Goal: Download file/media: Download file/media

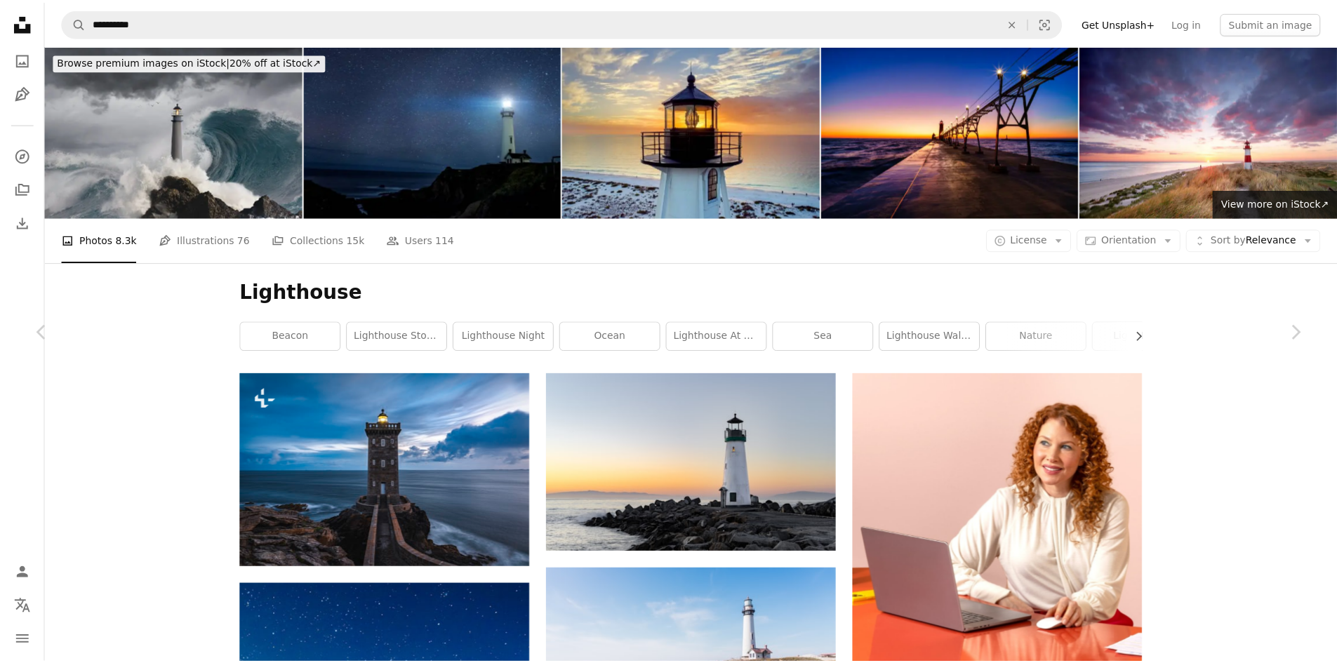
scroll to position [46746, 0]
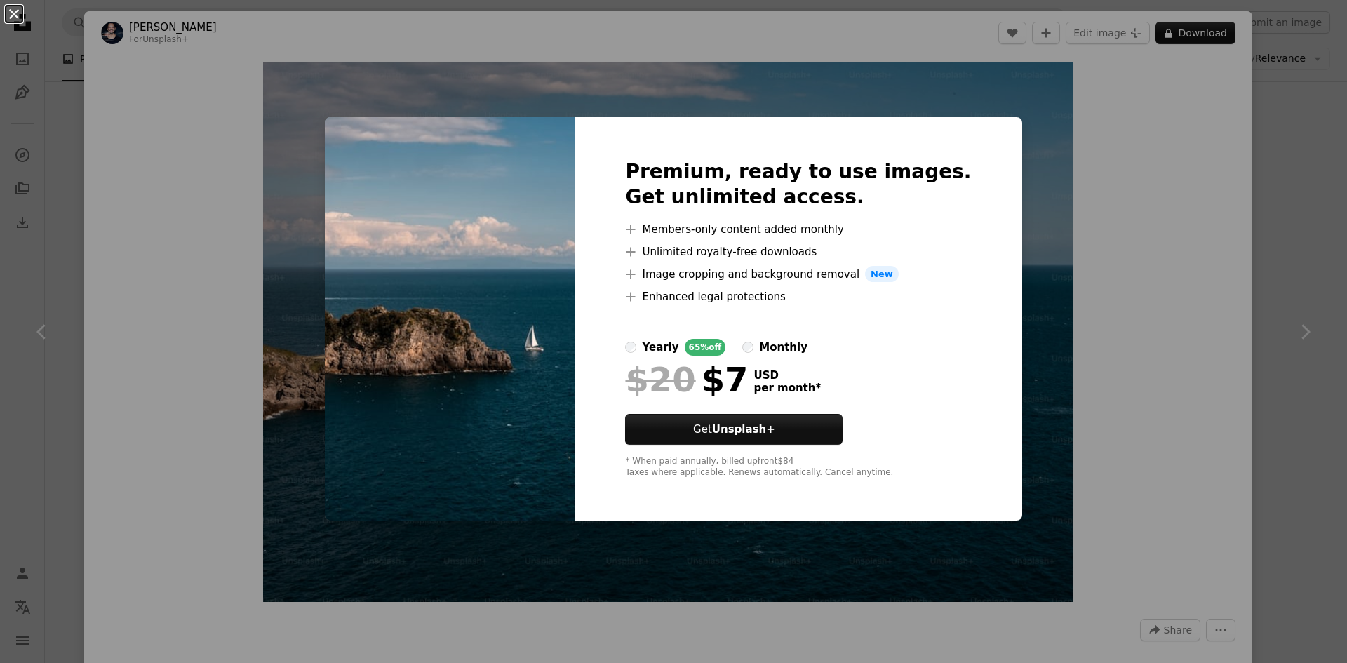
click at [18, 16] on button "An X shape" at bounding box center [14, 14] width 17 height 17
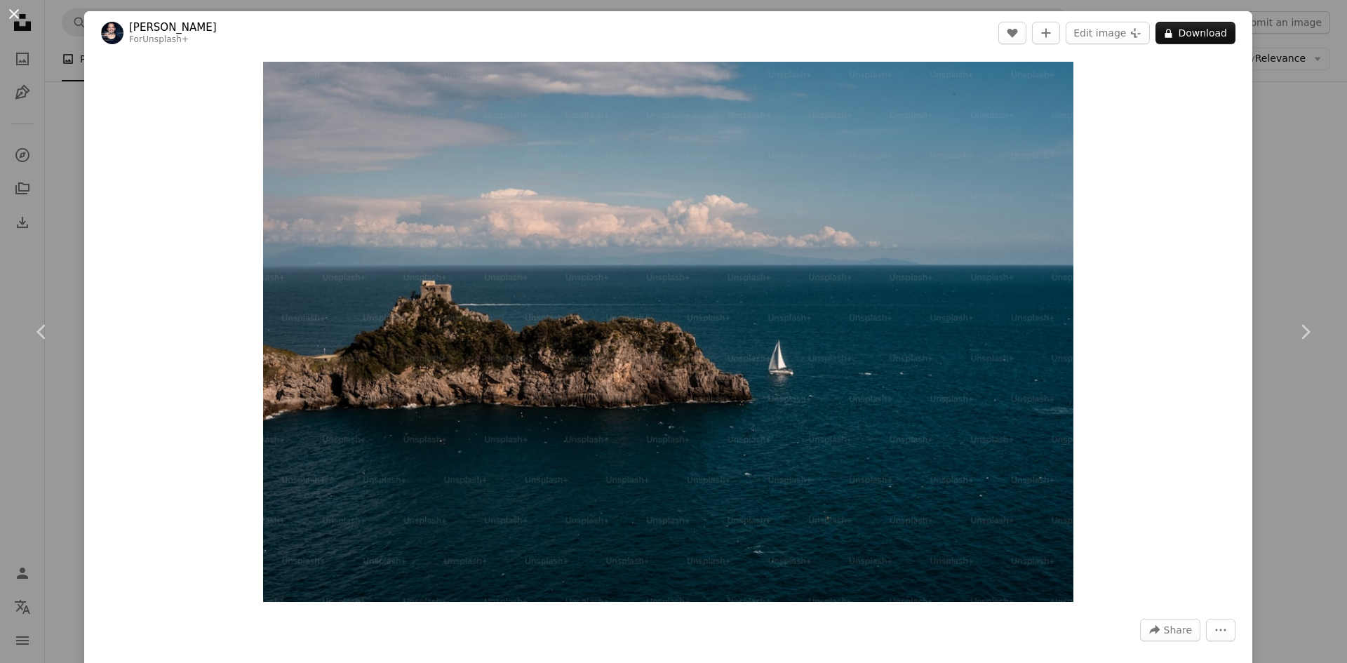
click at [22, 21] on button "An X shape" at bounding box center [14, 14] width 17 height 17
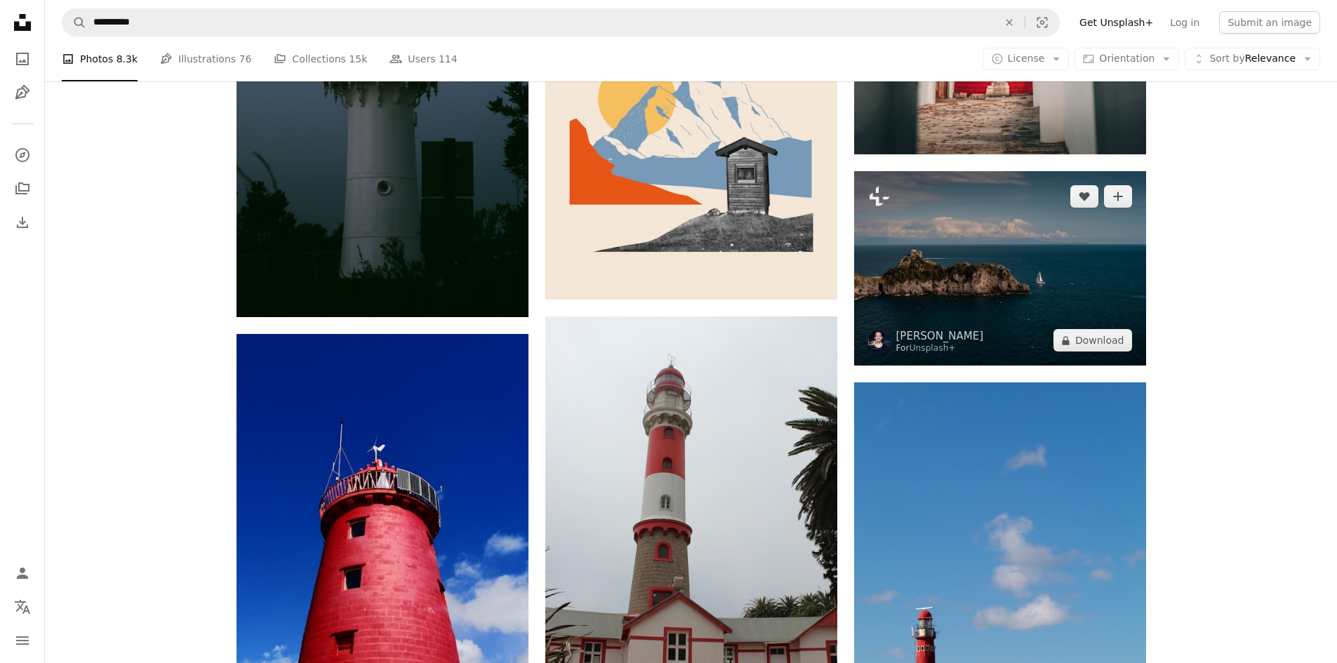
click at [1048, 252] on img at bounding box center [1000, 268] width 292 height 194
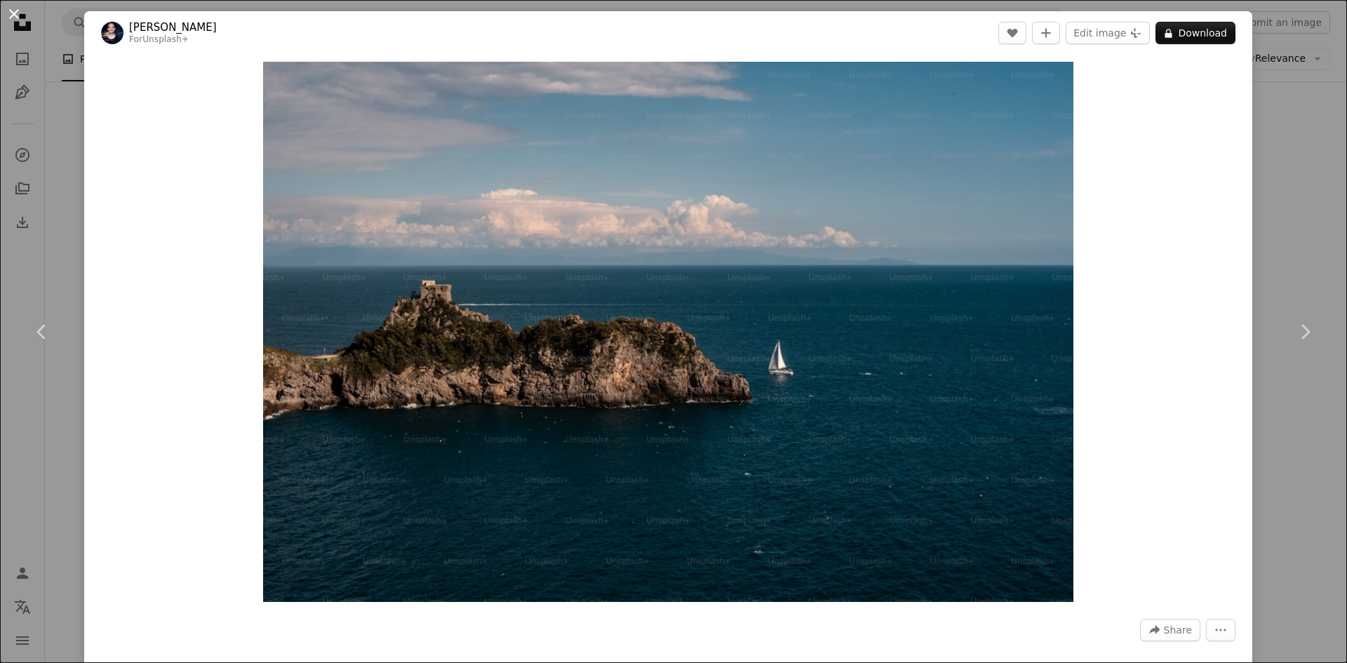
click at [18, 22] on button "An X shape" at bounding box center [14, 14] width 17 height 17
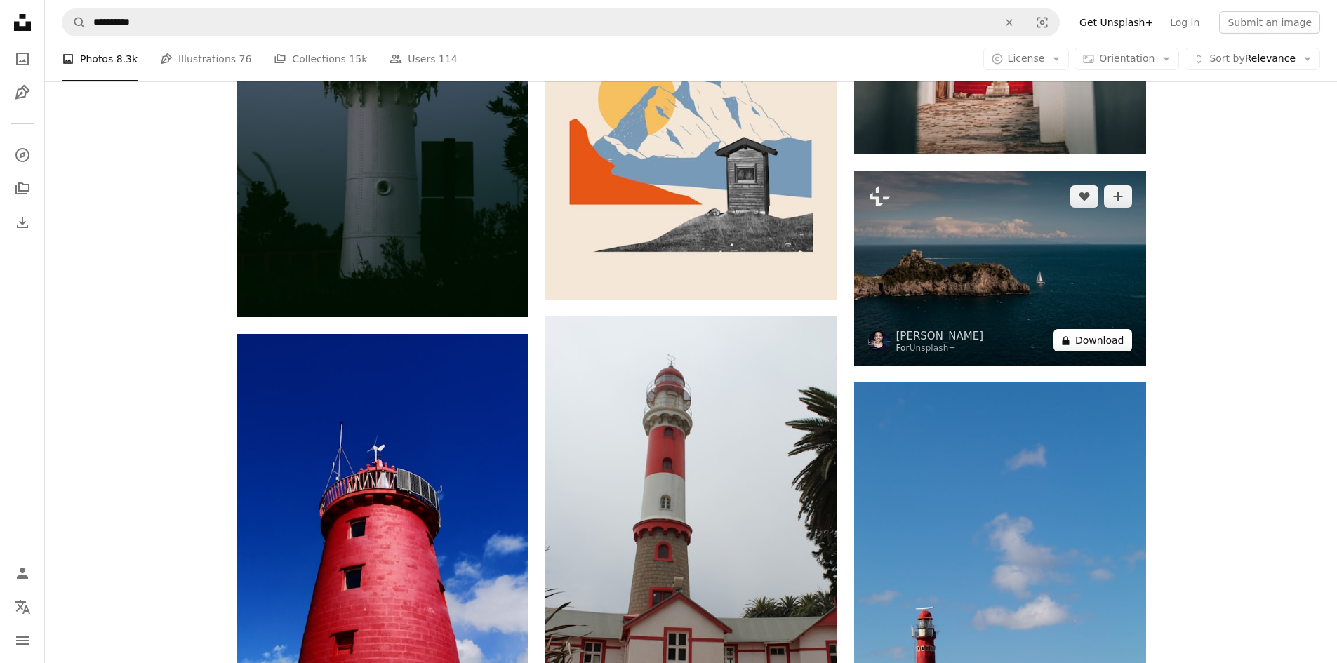
click at [1101, 342] on button "A lock Download" at bounding box center [1092, 340] width 79 height 22
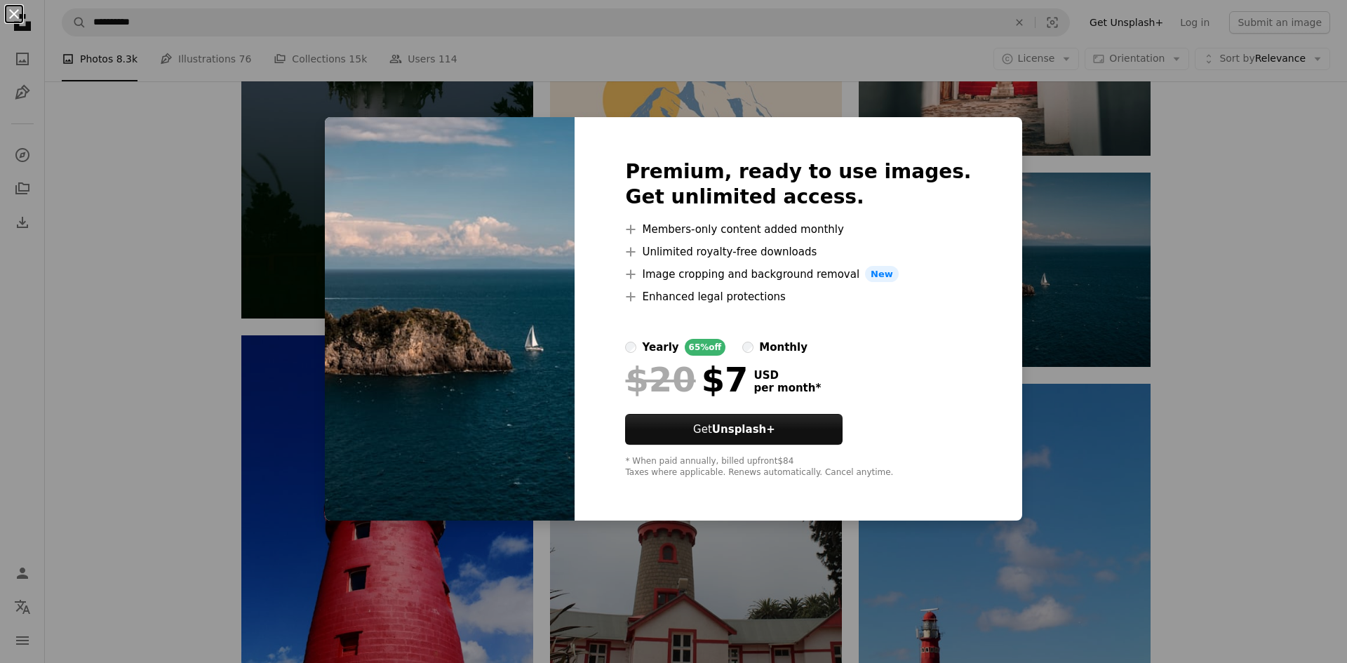
click at [15, 13] on button "An X shape" at bounding box center [14, 14] width 17 height 17
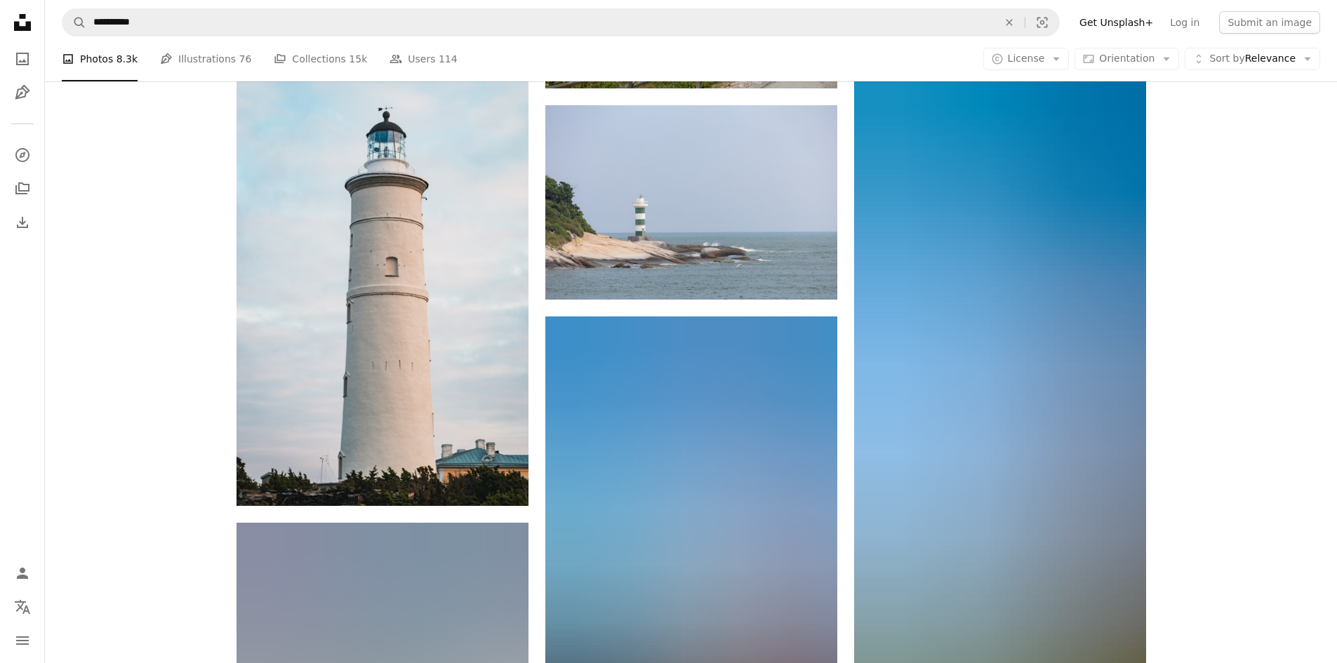
scroll to position [49861, 0]
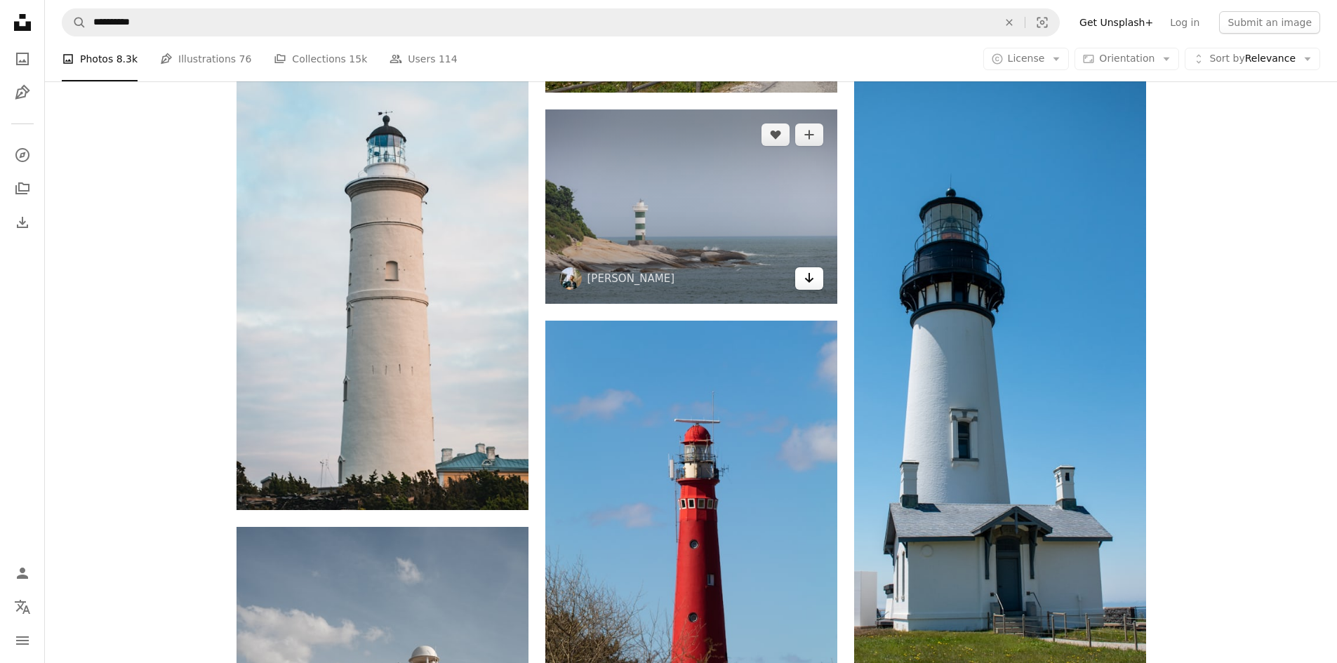
click at [804, 274] on icon "Arrow pointing down" at bounding box center [808, 277] width 11 height 17
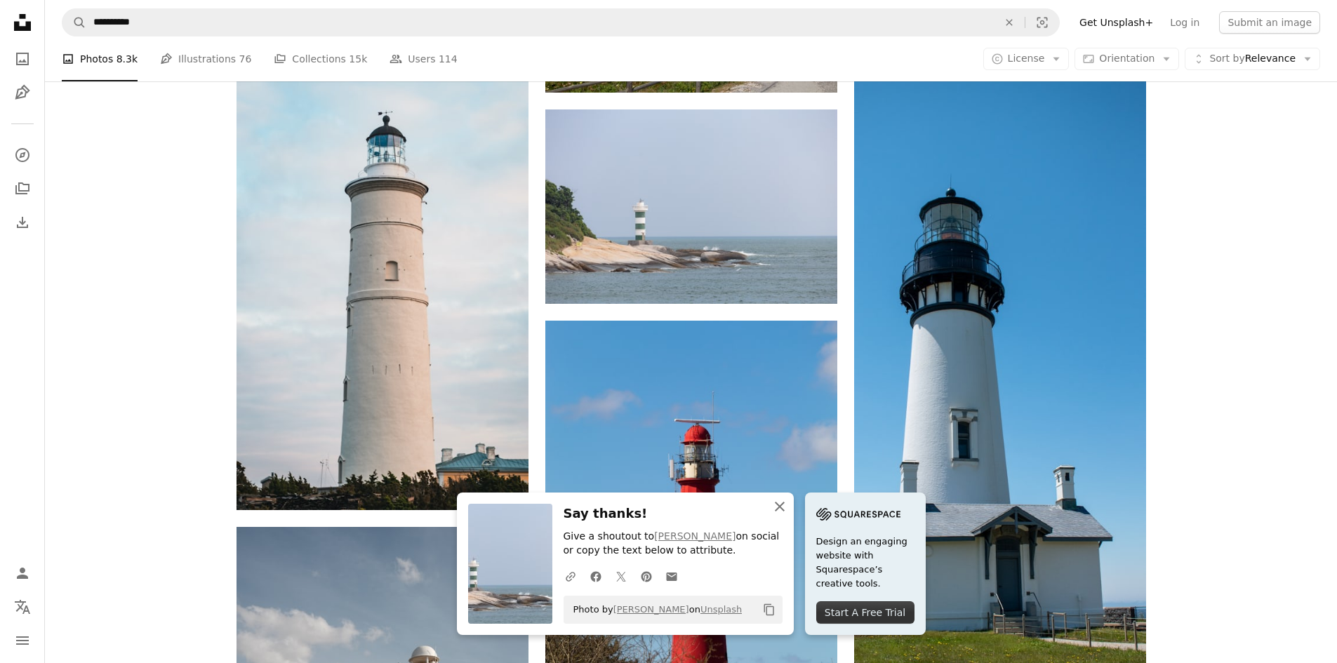
click at [779, 502] on icon "An X shape" at bounding box center [779, 506] width 17 height 17
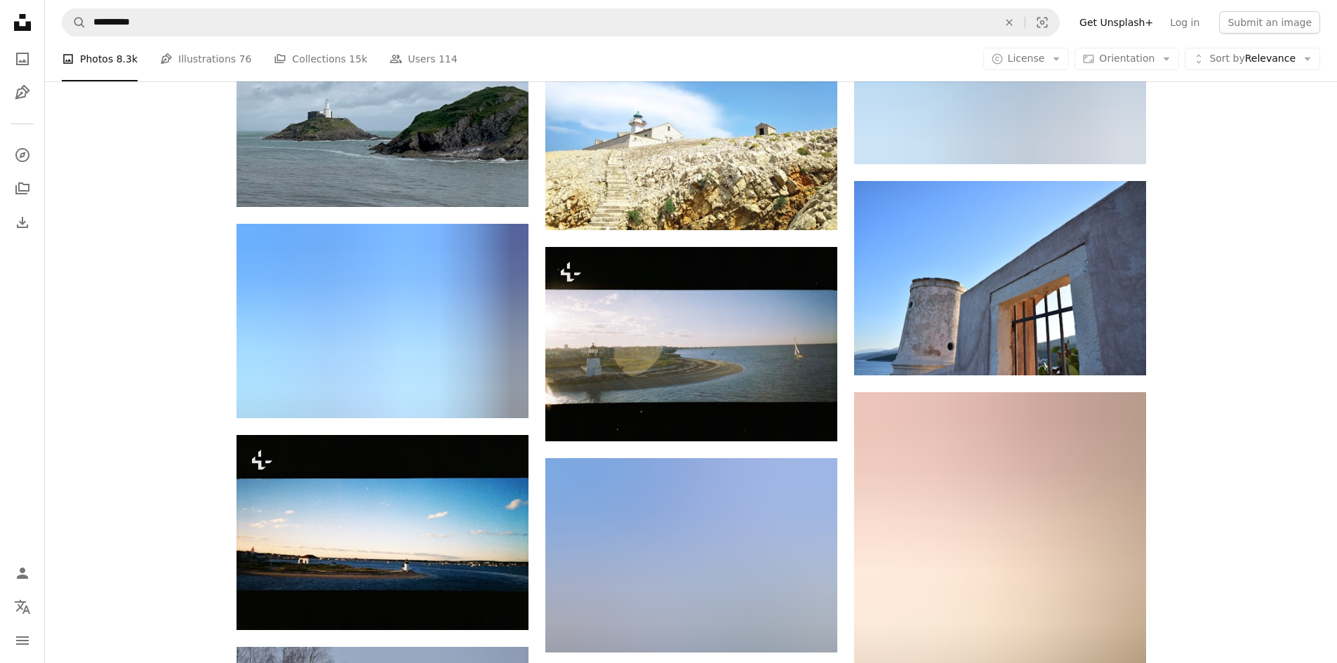
scroll to position [71803, 0]
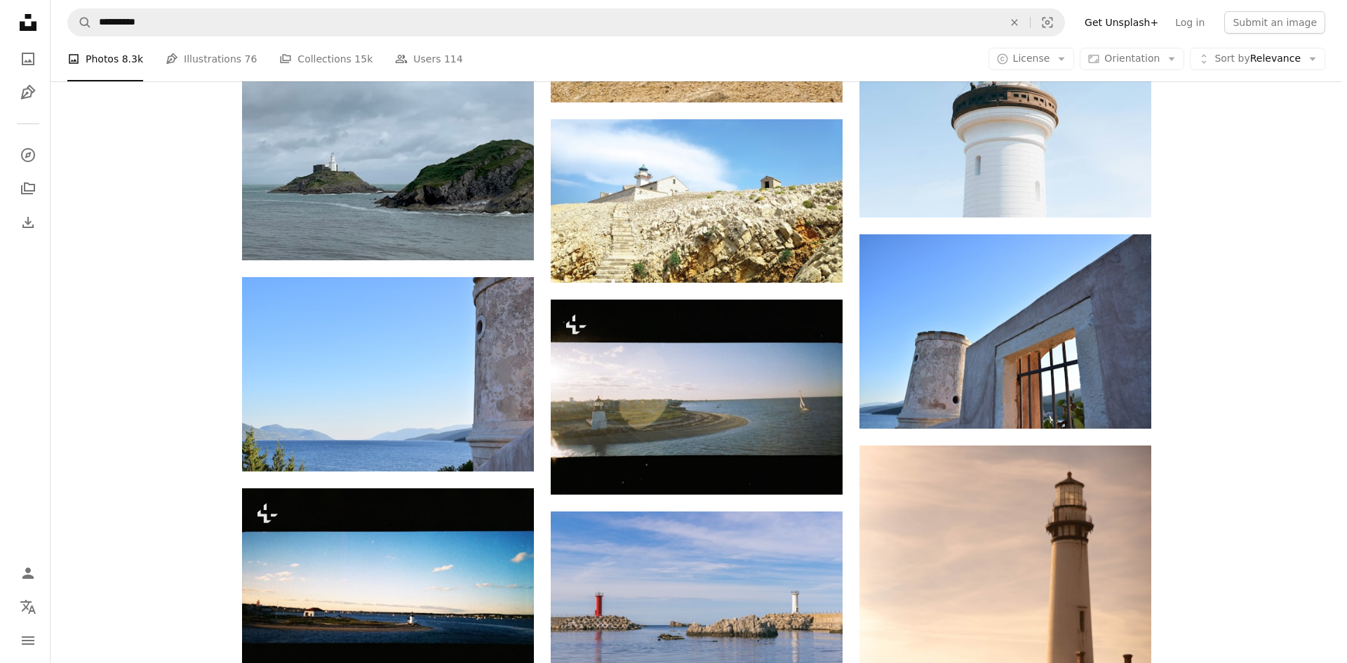
scroll to position [71679, 0]
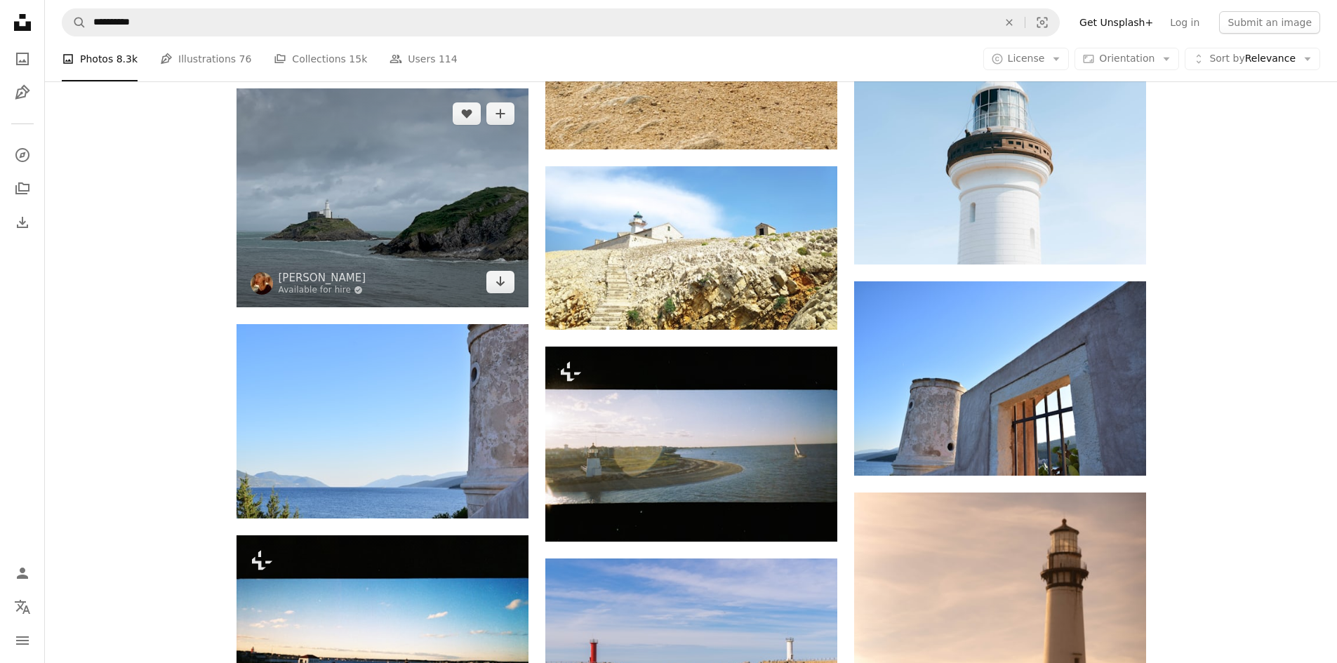
click at [435, 199] on img at bounding box center [382, 197] width 292 height 219
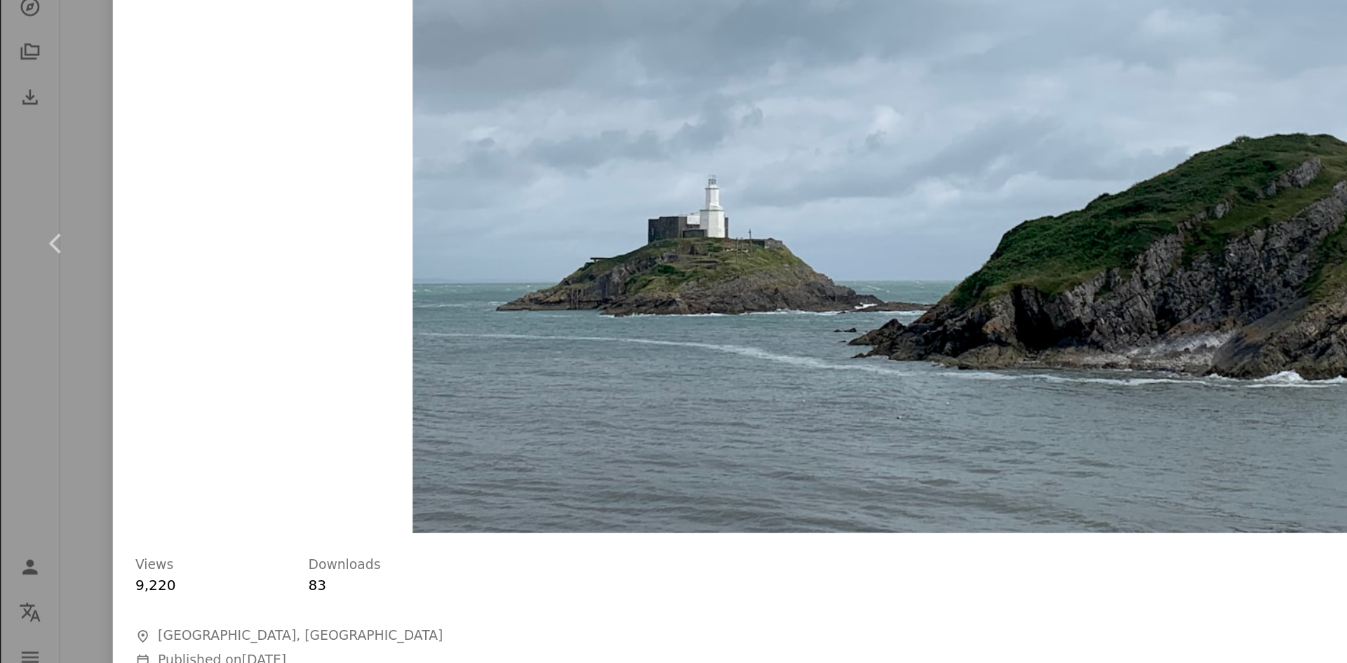
scroll to position [58, 0]
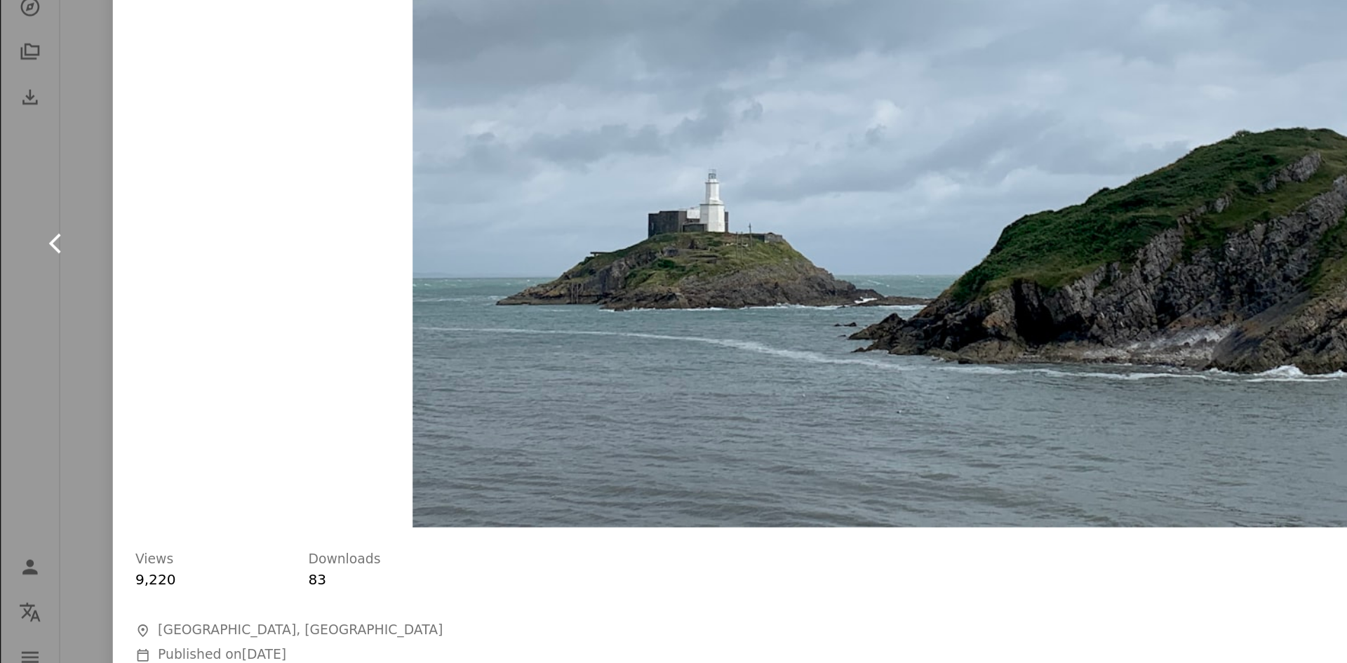
click at [50, 334] on icon "Chevron left" at bounding box center [42, 332] width 22 height 22
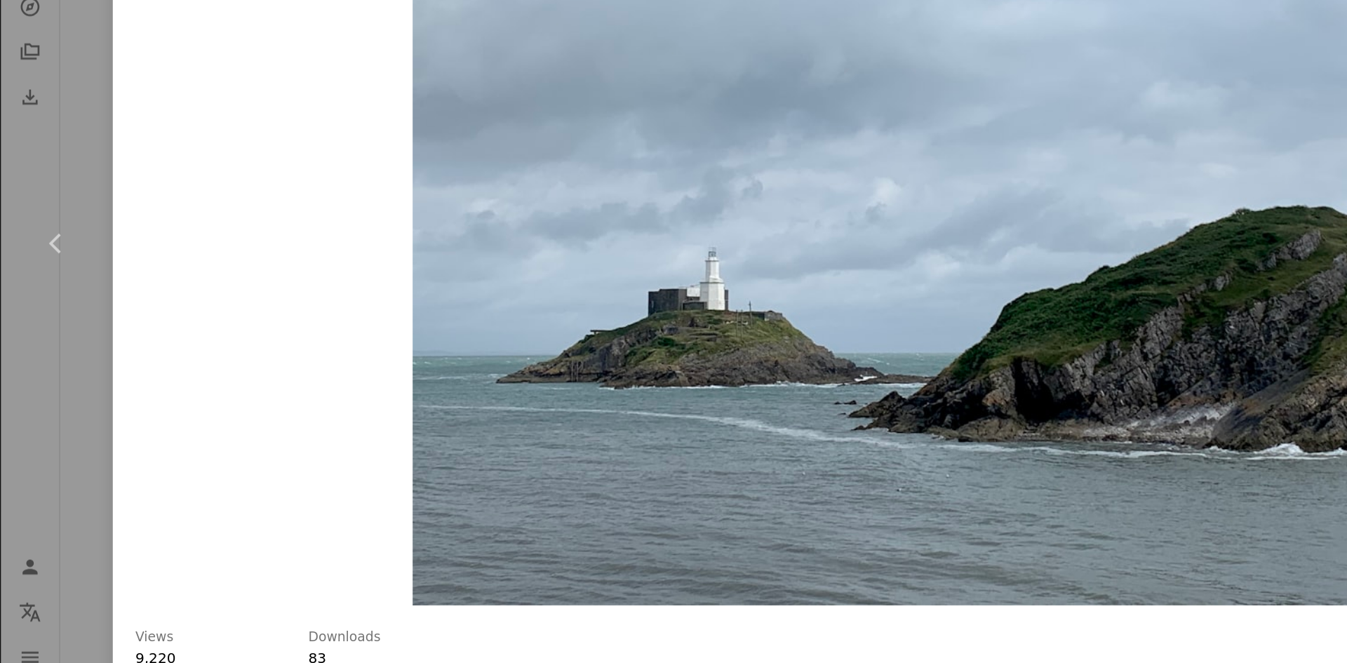
click at [772, 428] on img "Zoom in on this image" at bounding box center [668, 332] width 721 height 540
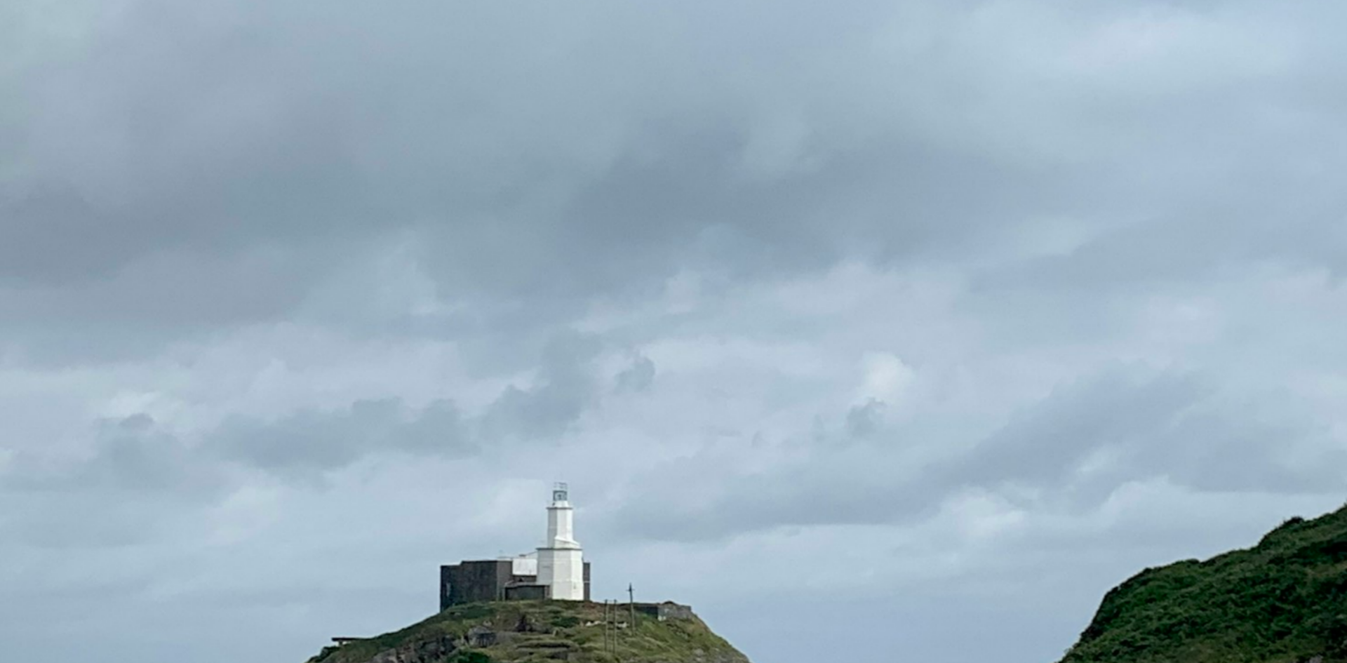
click at [761, 422] on img "Zoom out on this image" at bounding box center [673, 505] width 1349 height 1012
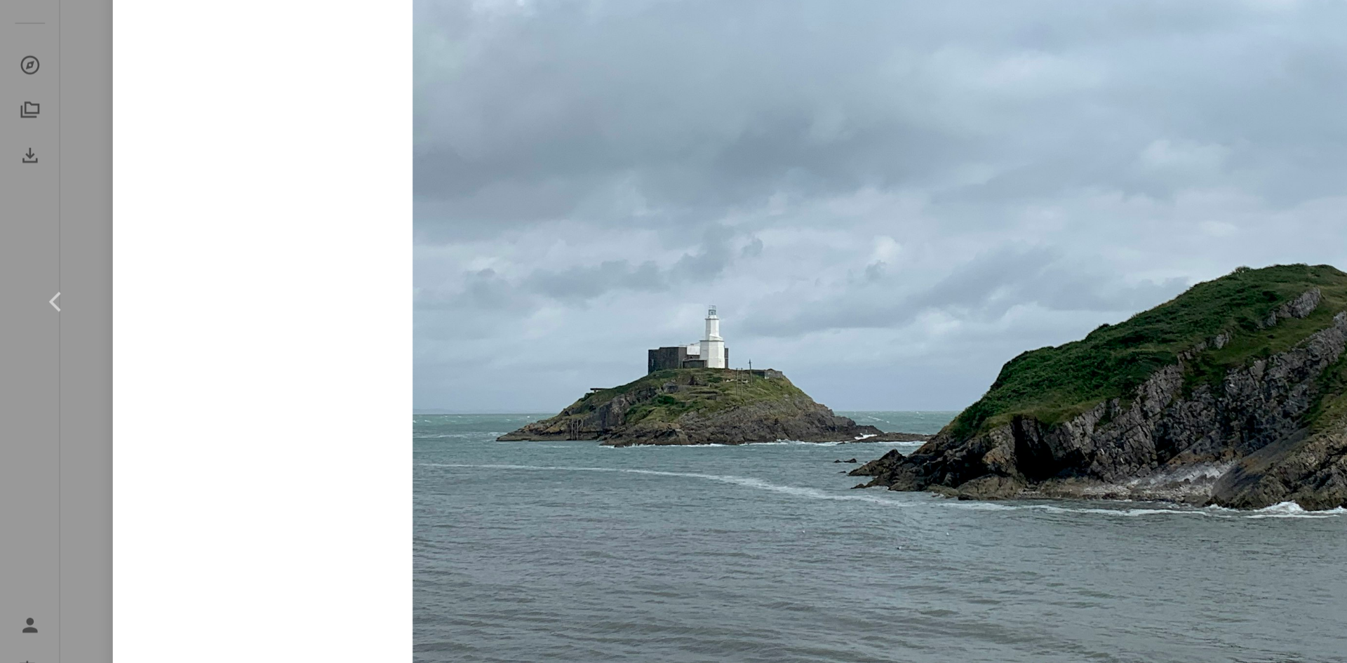
click at [786, 385] on img "Zoom in on this image" at bounding box center [668, 332] width 721 height 540
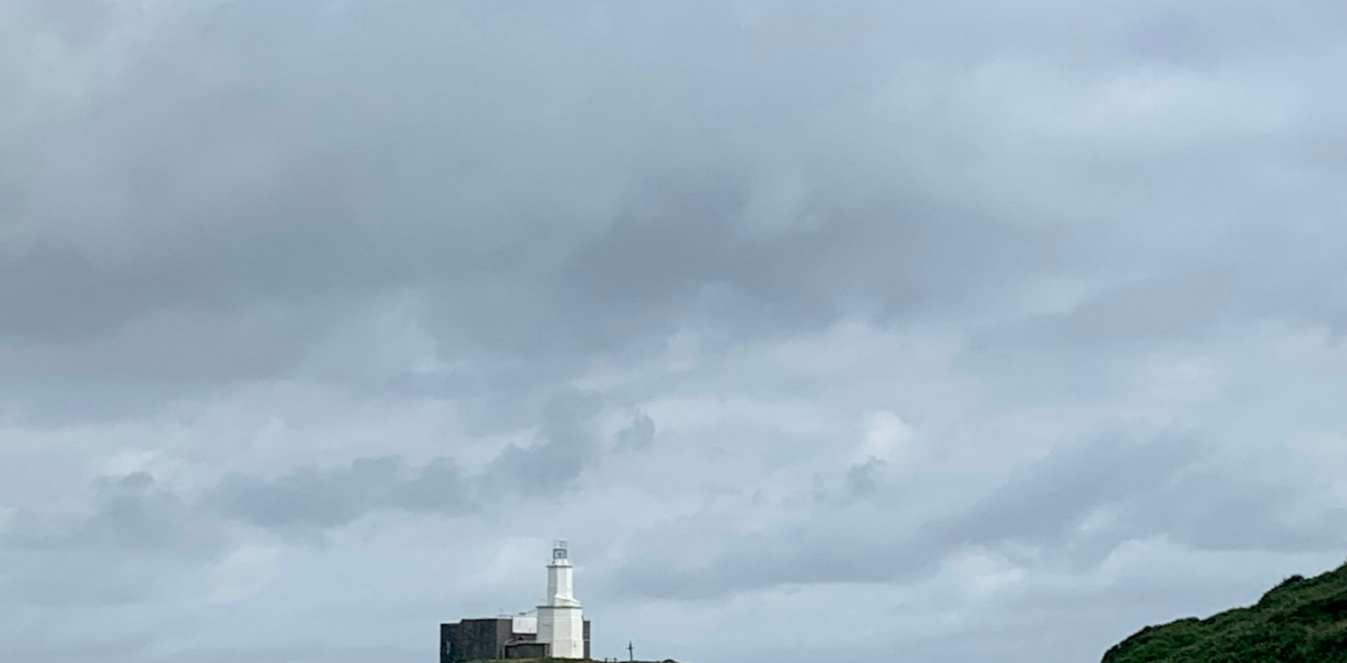
scroll to position [167, 0]
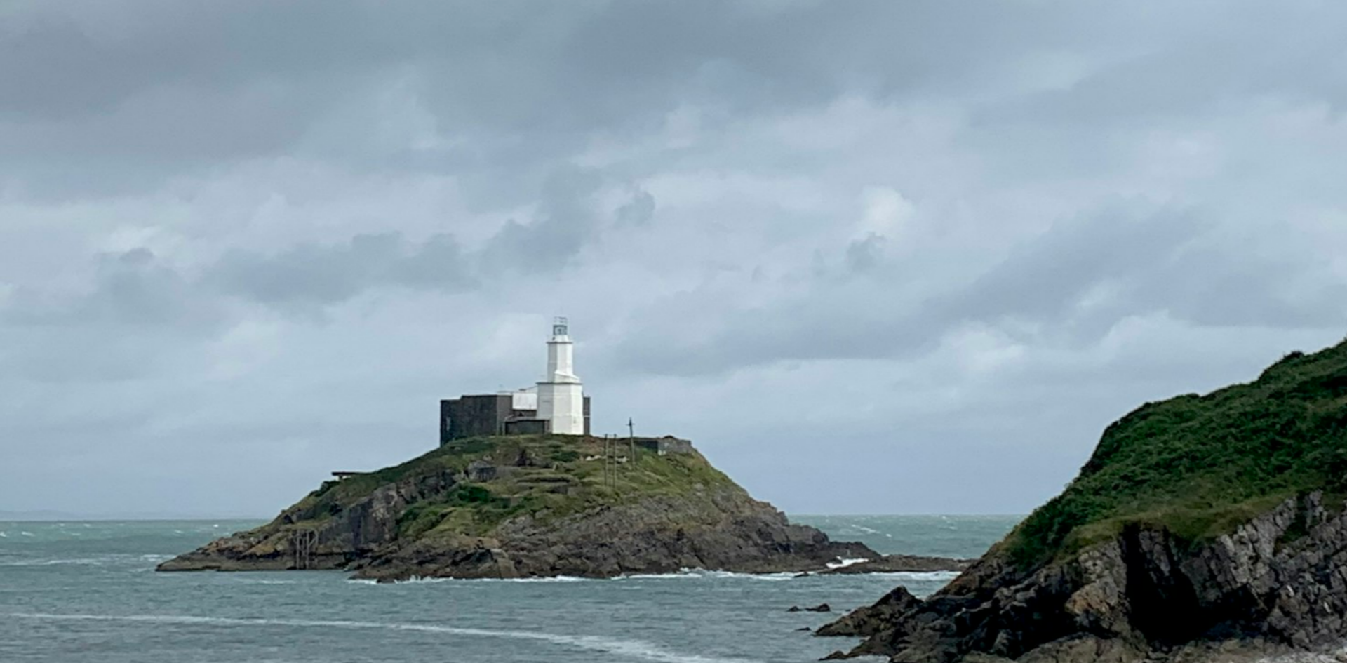
click at [764, 432] on img "Zoom out on this image" at bounding box center [673, 338] width 1349 height 1012
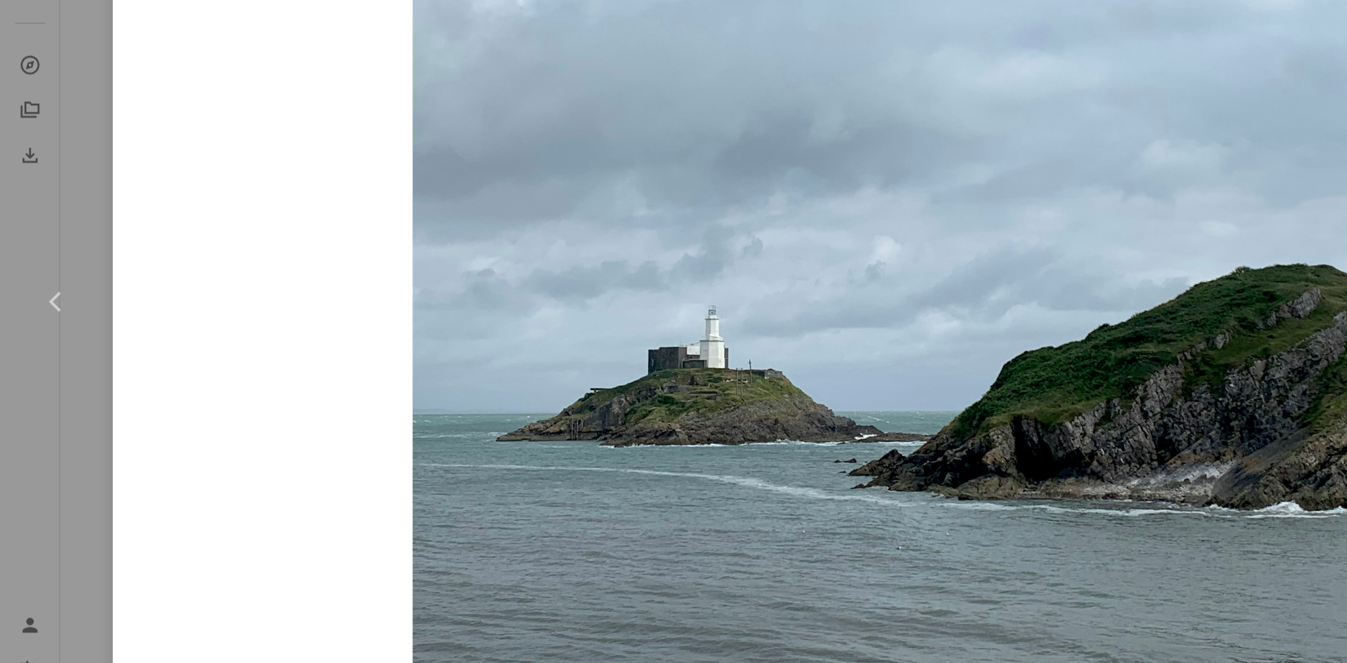
click at [767, 419] on img "Zoom in on this image" at bounding box center [668, 332] width 721 height 540
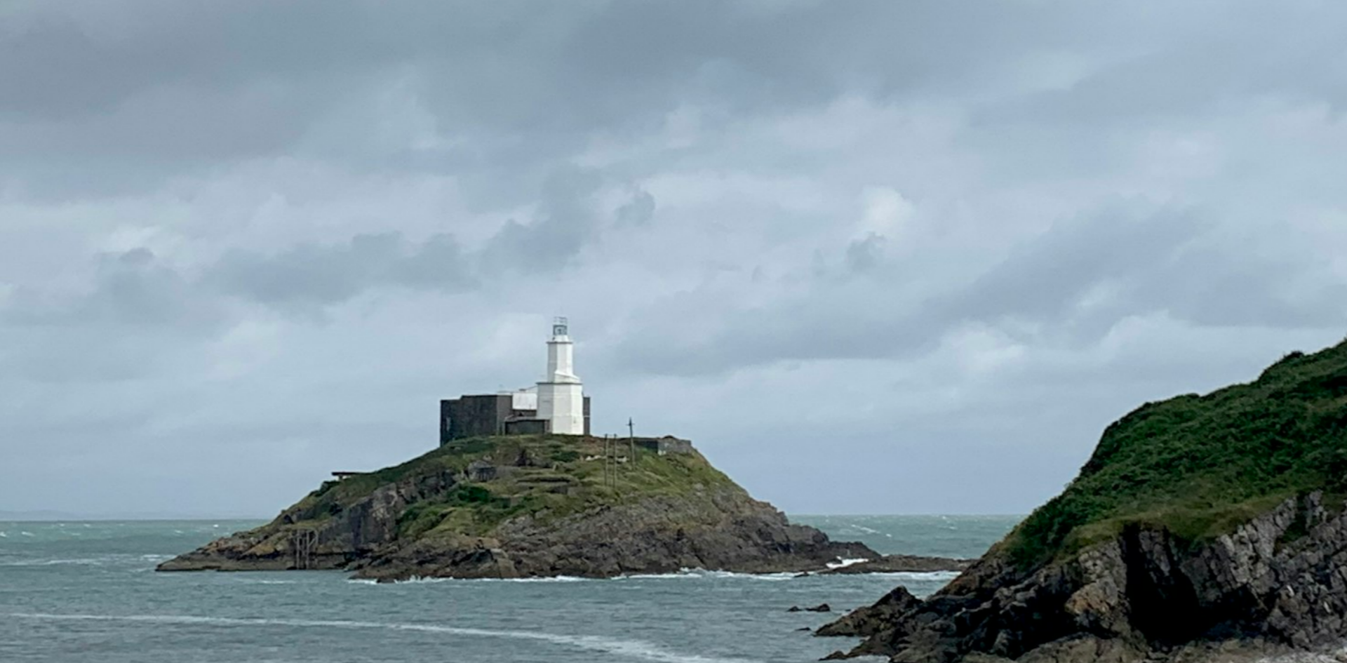
click at [782, 418] on img "Zoom out on this image" at bounding box center [673, 338] width 1349 height 1012
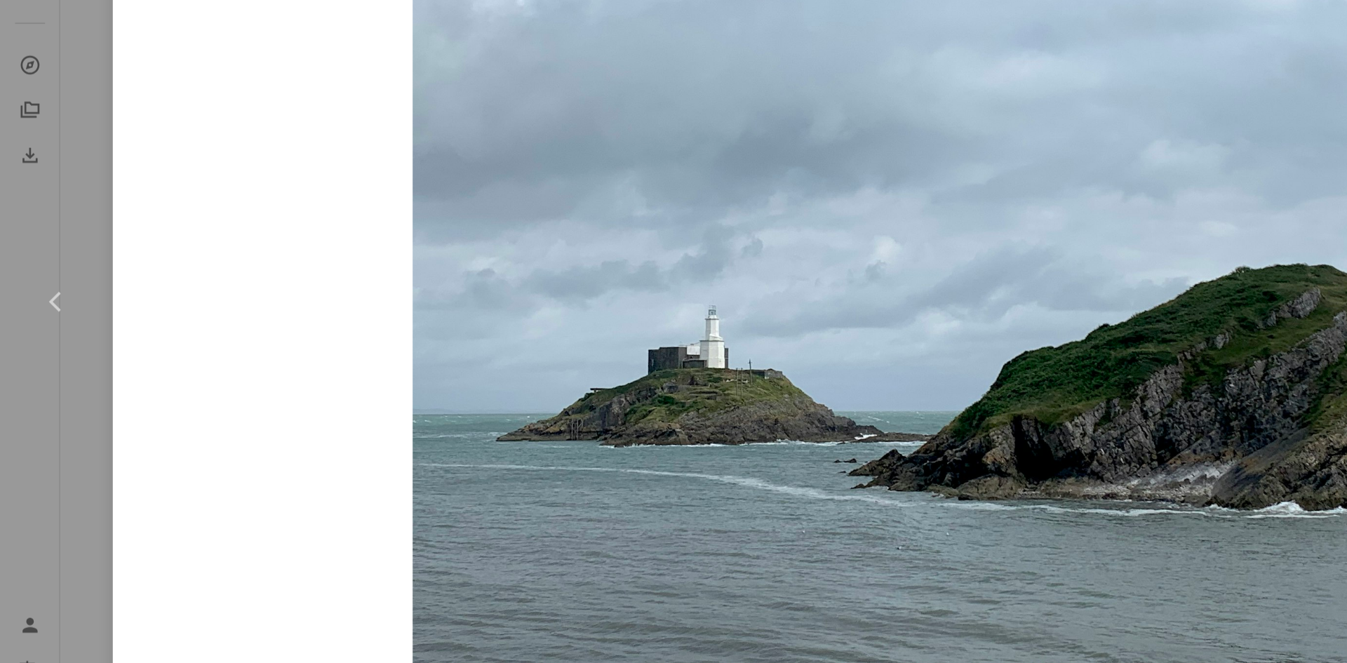
click at [215, 190] on div "Zoom in" at bounding box center [668, 332] width 1168 height 554
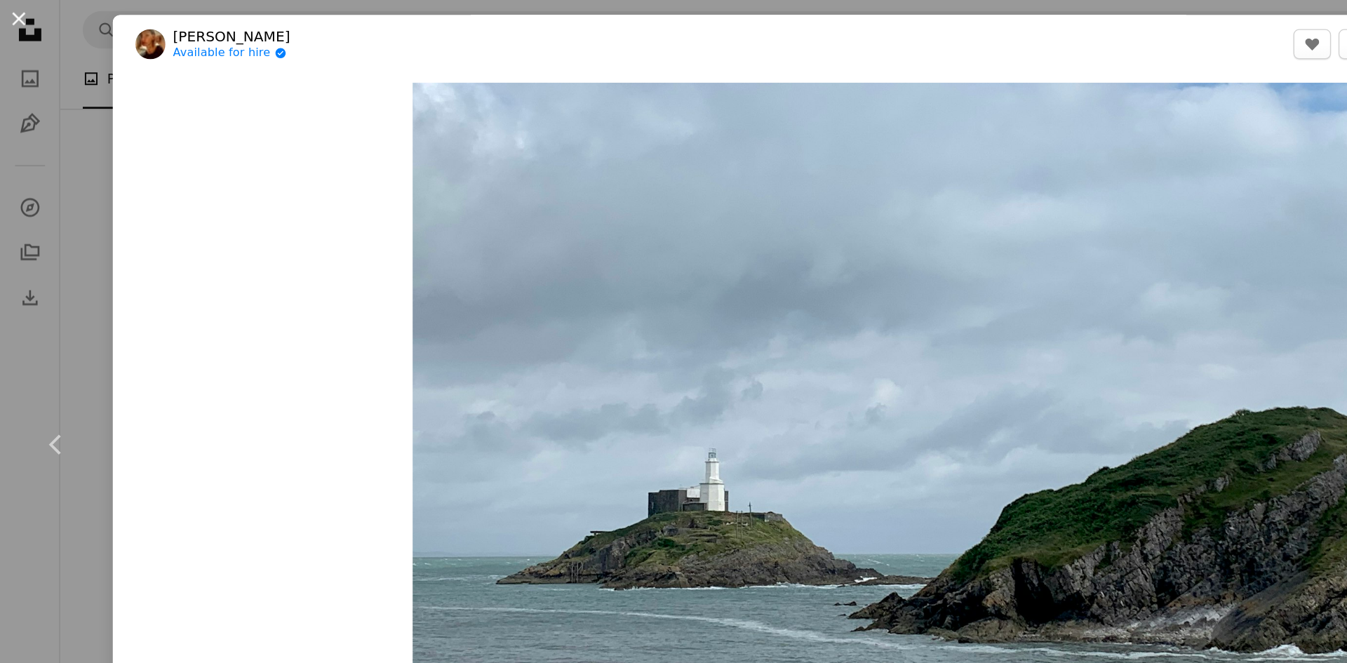
click at [22, 20] on button "An X shape" at bounding box center [14, 14] width 17 height 17
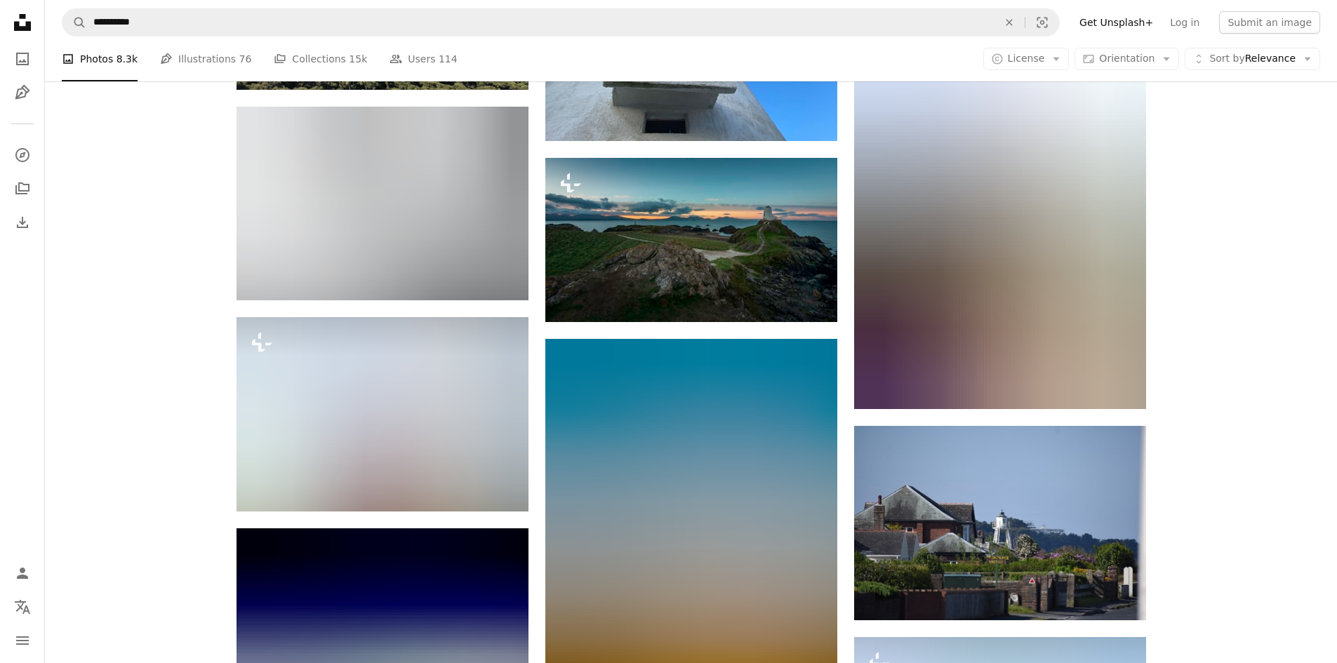
scroll to position [76493, 0]
